Goal: Task Accomplishment & Management: Use online tool/utility

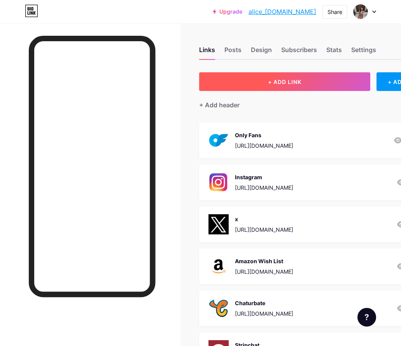
click at [301, 83] on span "+ ADD LINK" at bounding box center [284, 82] width 33 height 7
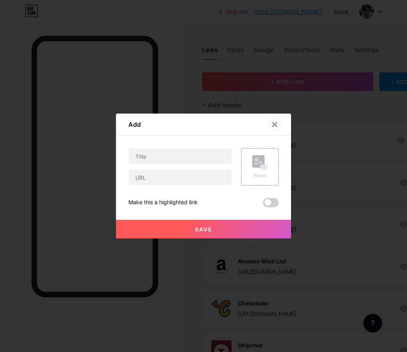
click at [276, 120] on div at bounding box center [274, 124] width 14 height 14
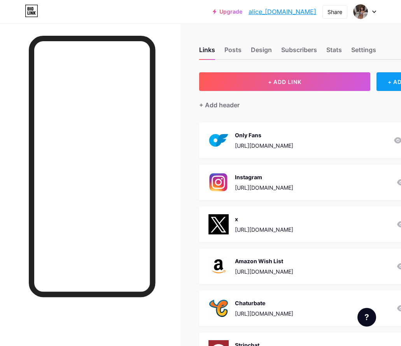
click at [393, 85] on div "+ ADD EMBED" at bounding box center [408, 81] width 64 height 19
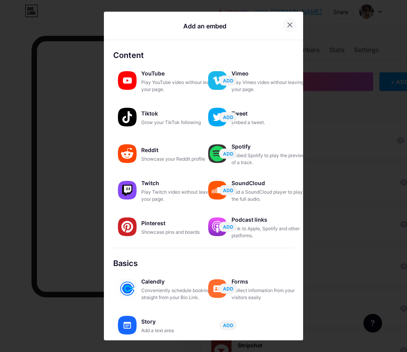
click at [287, 24] on icon at bounding box center [289, 25] width 6 height 6
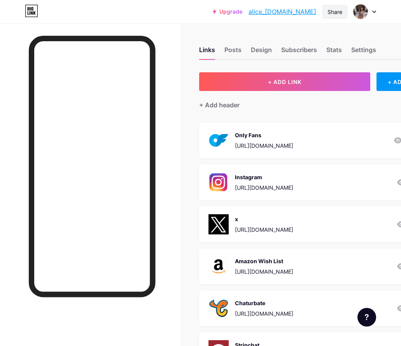
click at [336, 13] on div "Share" at bounding box center [334, 12] width 15 height 8
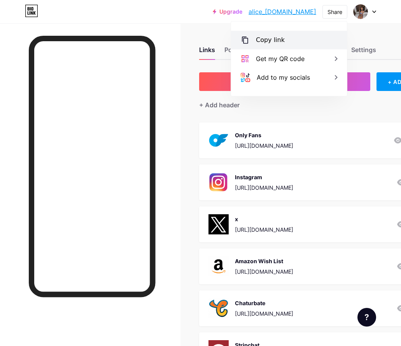
click at [281, 40] on div "Copy link" at bounding box center [270, 39] width 29 height 9
